Goal: Task Accomplishment & Management: Manage account settings

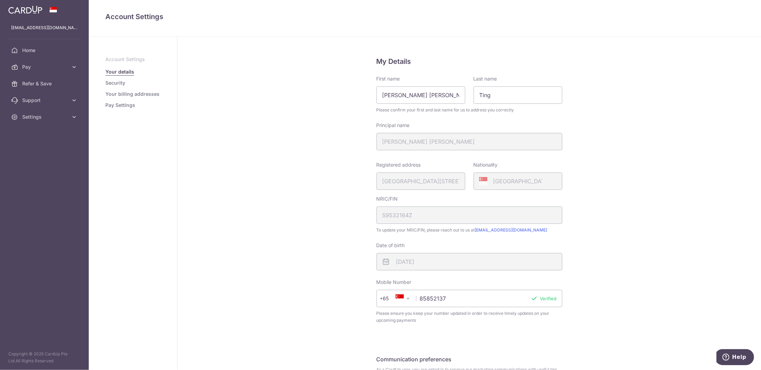
click at [433, 294] on input "85852137" at bounding box center [470, 298] width 186 height 17
click at [50, 118] on span "Settings" at bounding box center [45, 116] width 46 height 7
click at [48, 148] on span "Logout" at bounding box center [45, 150] width 46 height 7
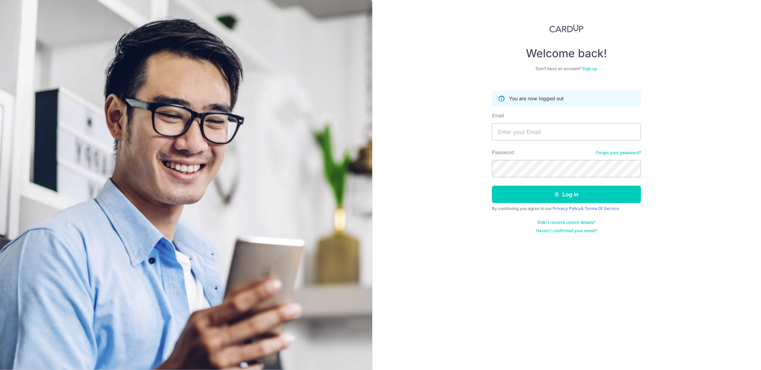
click at [511, 122] on div "Email" at bounding box center [566, 126] width 149 height 28
click at [513, 126] on input "Email" at bounding box center [566, 131] width 149 height 17
type input "[EMAIL_ADDRESS][DOMAIN_NAME]"
click at [562, 197] on button "Log in" at bounding box center [566, 194] width 149 height 17
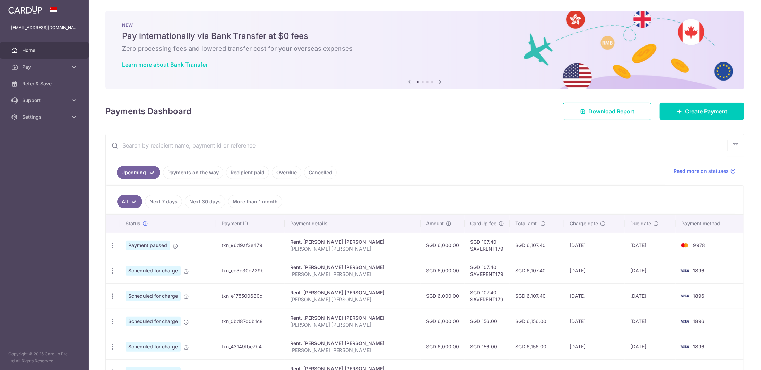
click at [52, 126] on aside "[EMAIL_ADDRESS][DOMAIN_NAME] Home Pay Payments Recipients Cards Refer & Save Su…" at bounding box center [44, 185] width 89 height 370
click at [50, 116] on span "Settings" at bounding box center [45, 116] width 46 height 7
click at [48, 129] on link "Account" at bounding box center [44, 133] width 89 height 17
